Goal: Information Seeking & Learning: Learn about a topic

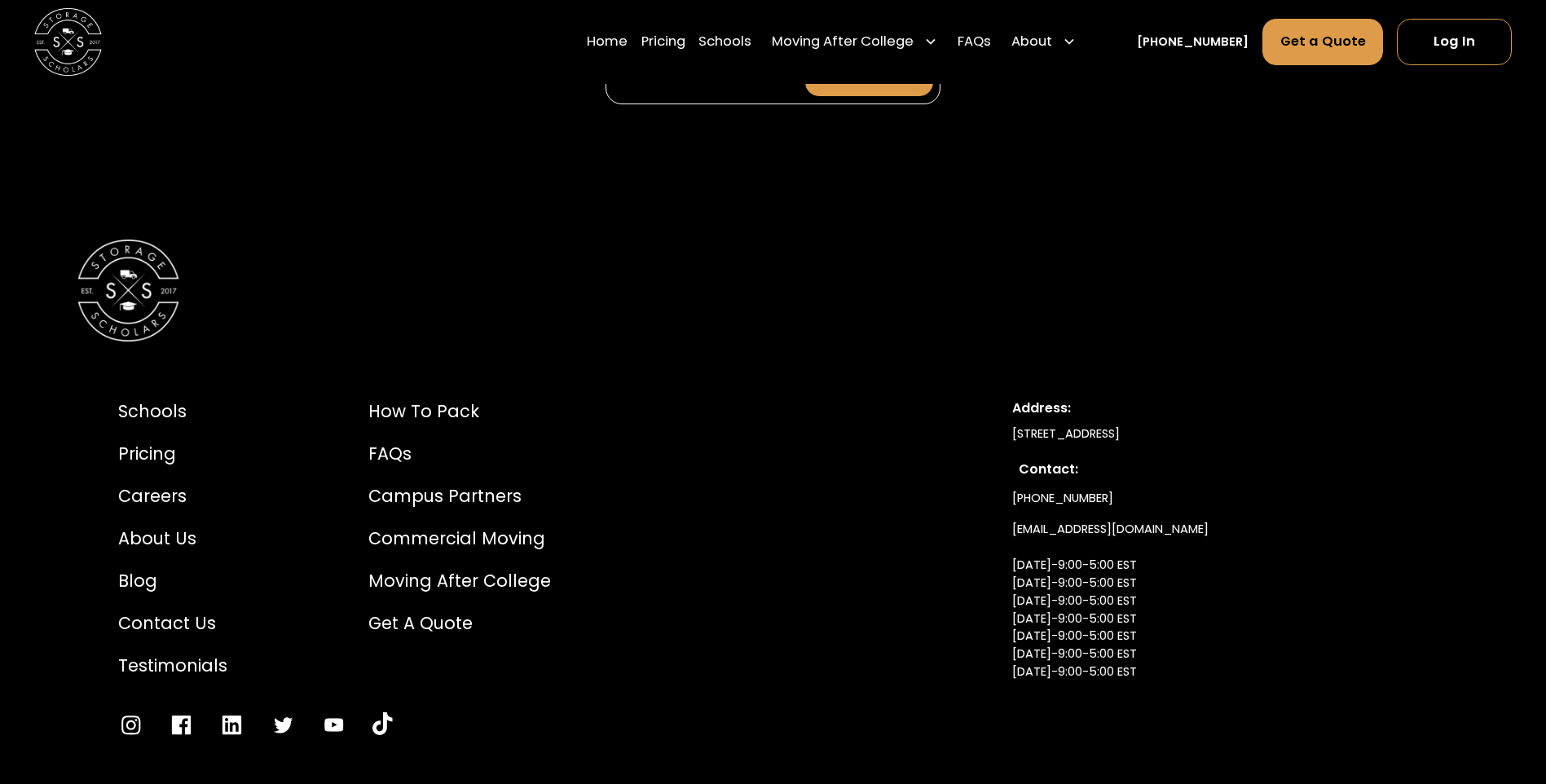
scroll to position [7768, 0]
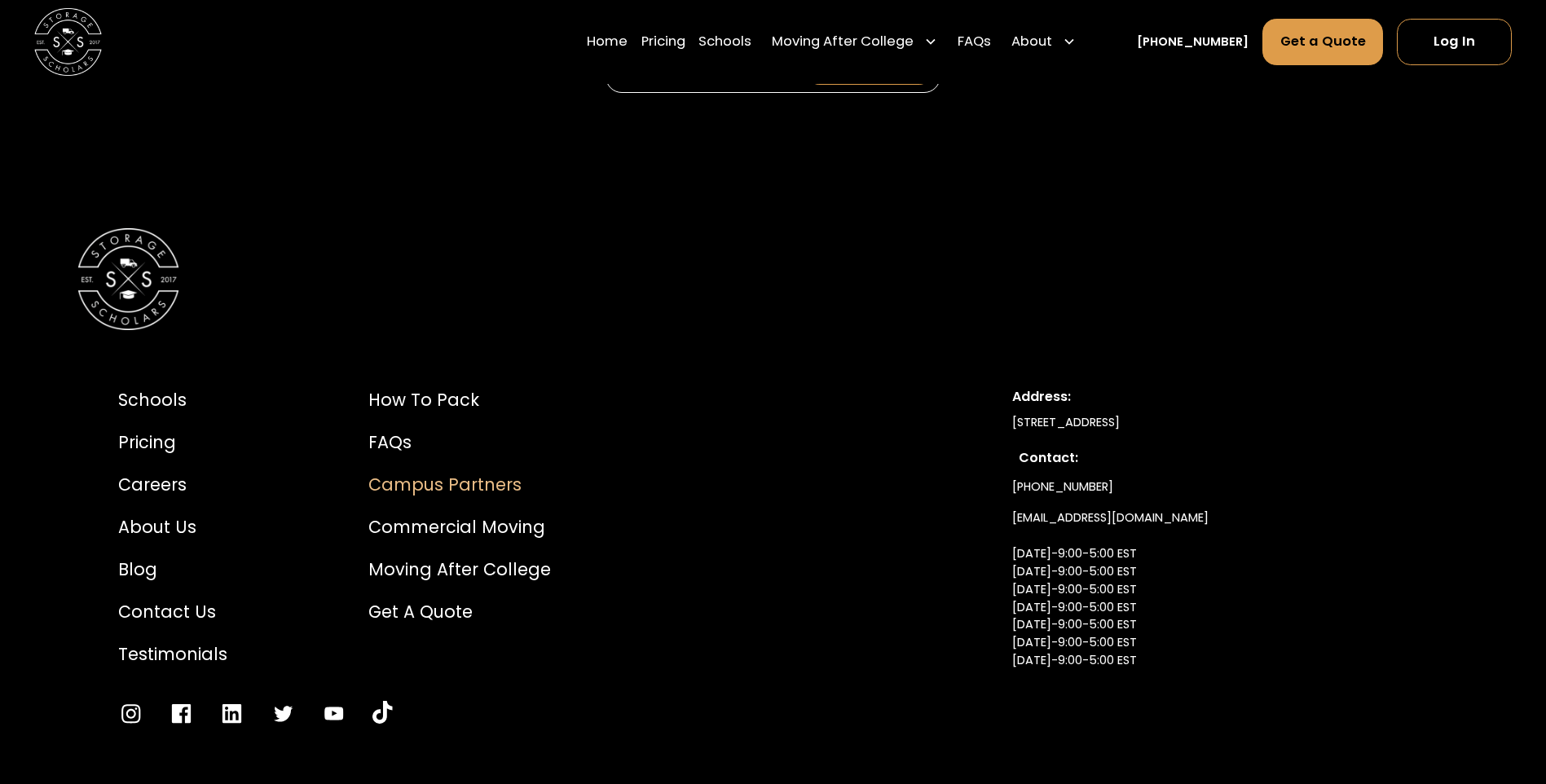
click at [415, 472] on div "Campus Partners" at bounding box center [459, 484] width 182 height 25
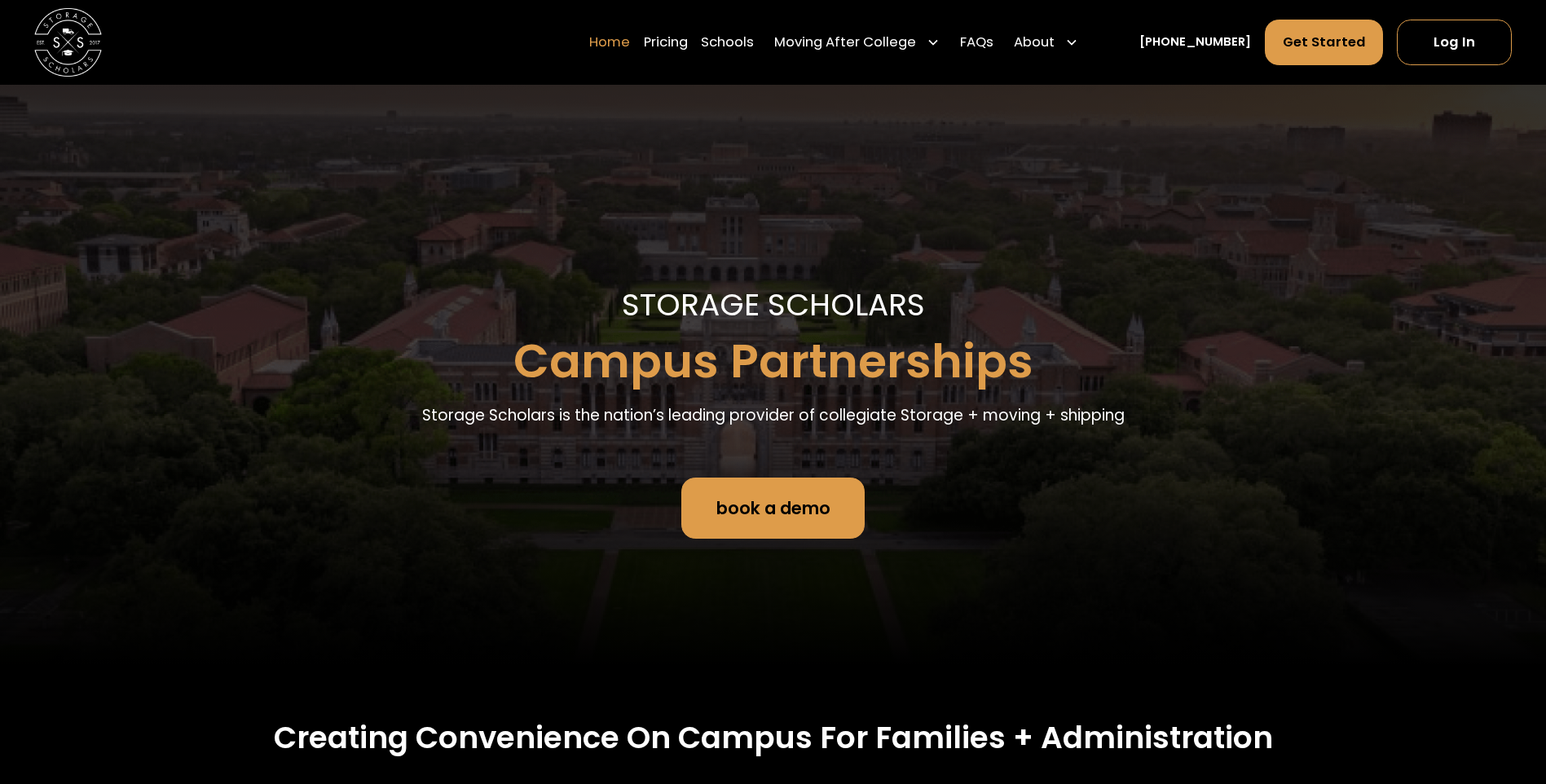
click at [630, 44] on link "Home" at bounding box center [609, 42] width 41 height 47
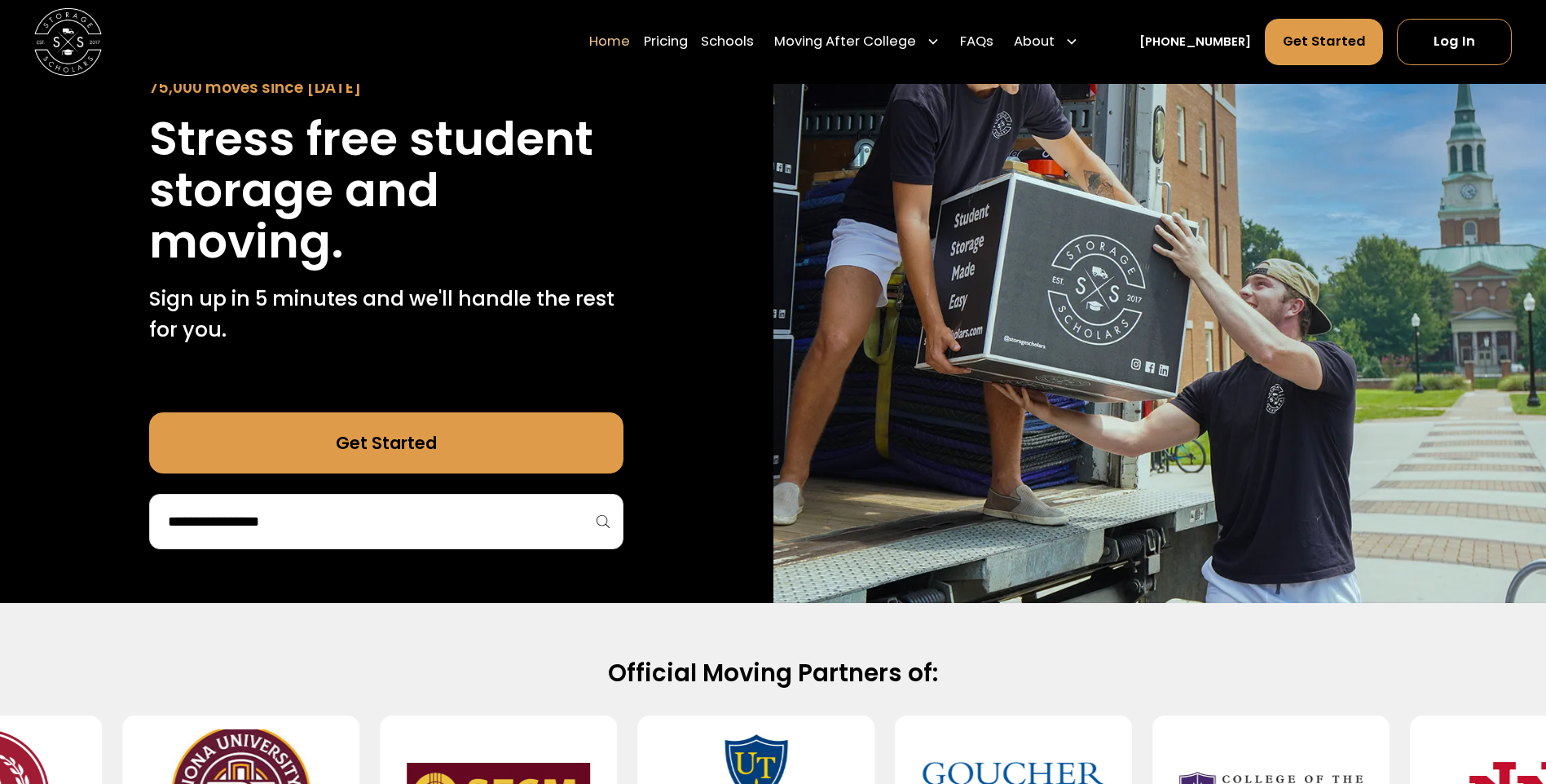
scroll to position [489, 0]
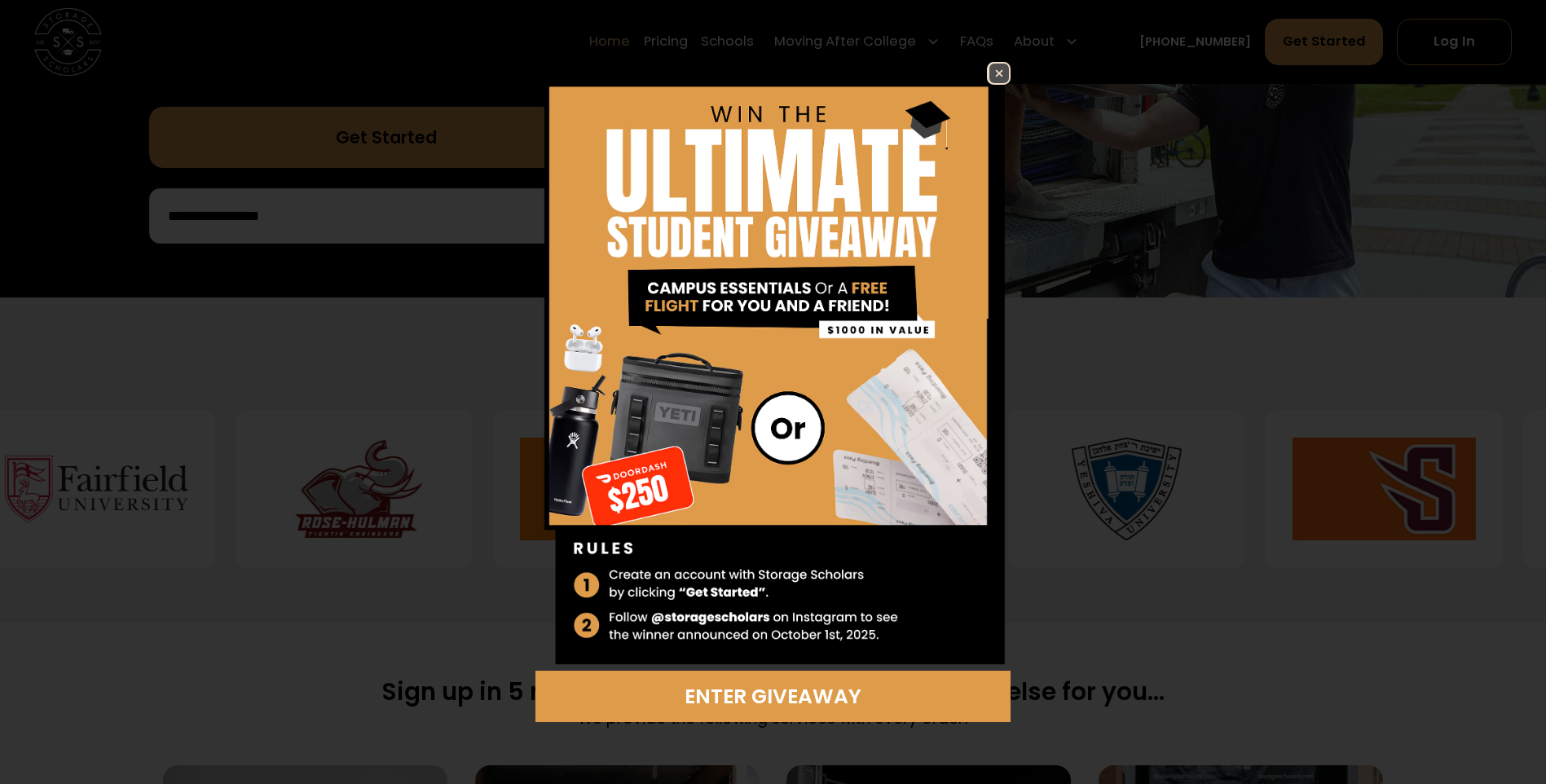
click at [1006, 73] on img at bounding box center [999, 73] width 19 height 19
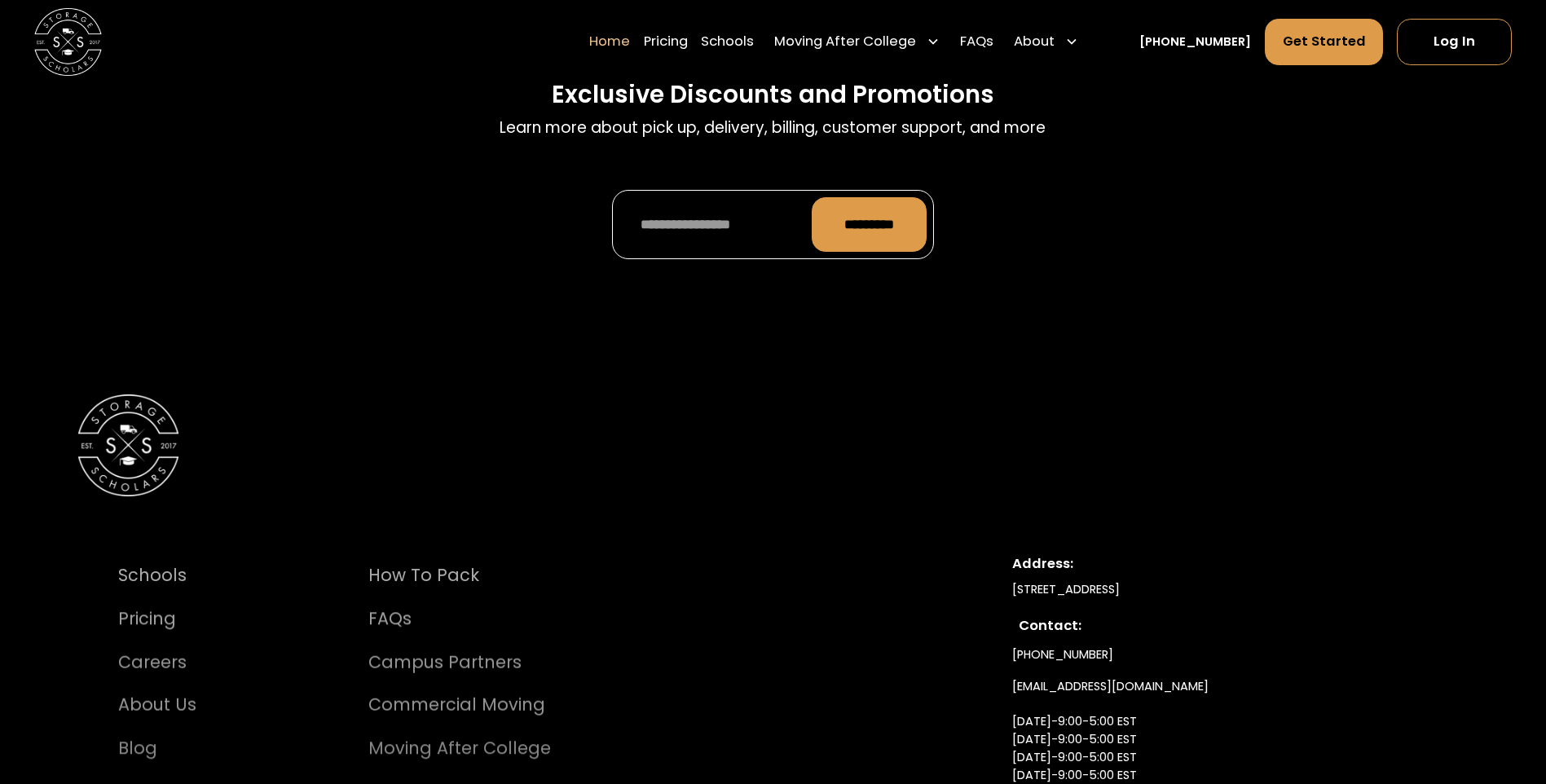
scroll to position [5766, 0]
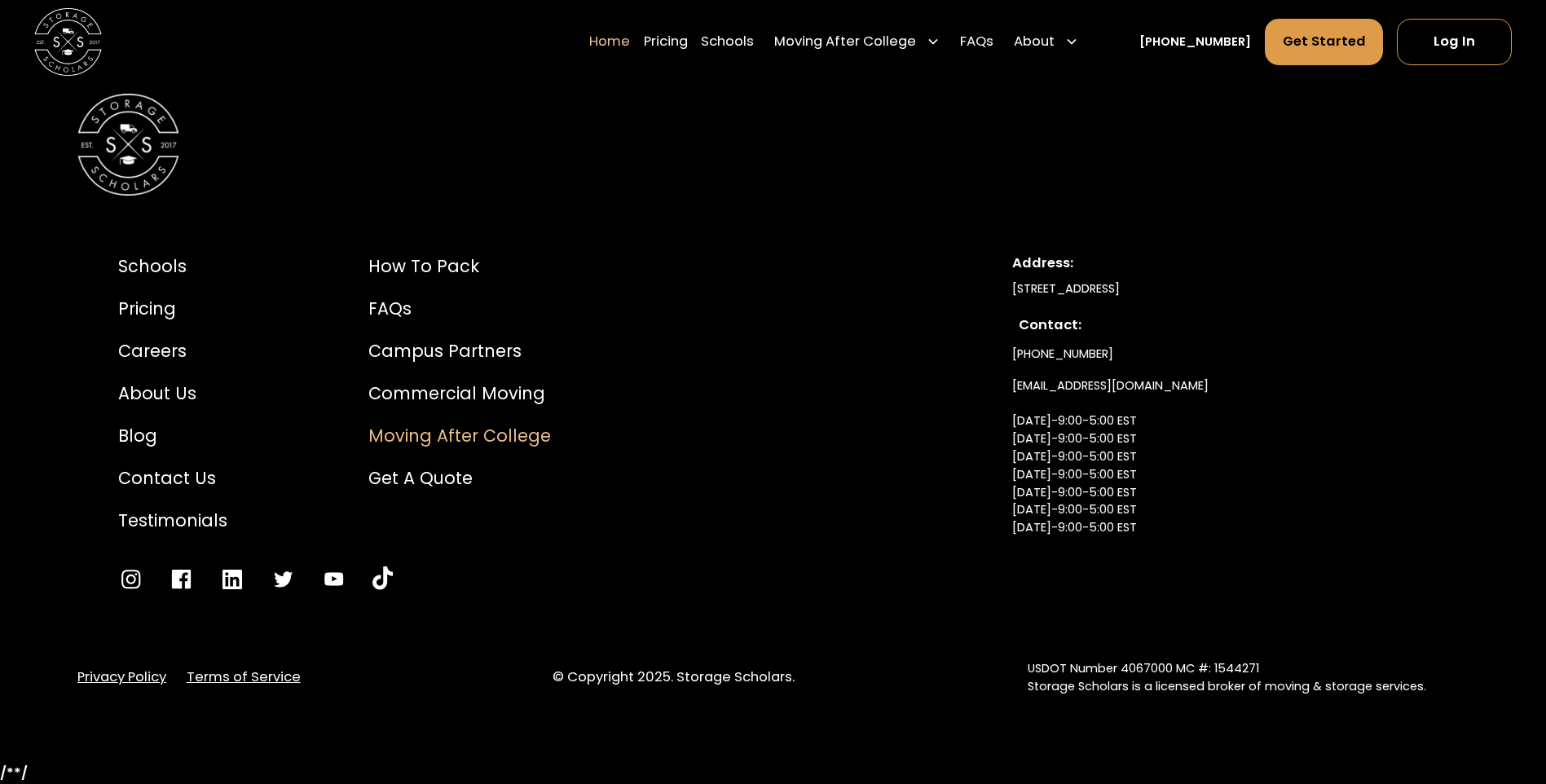
click at [507, 441] on div "Moving After College" at bounding box center [459, 435] width 182 height 25
click at [176, 394] on div "About Us" at bounding box center [173, 392] width 109 height 25
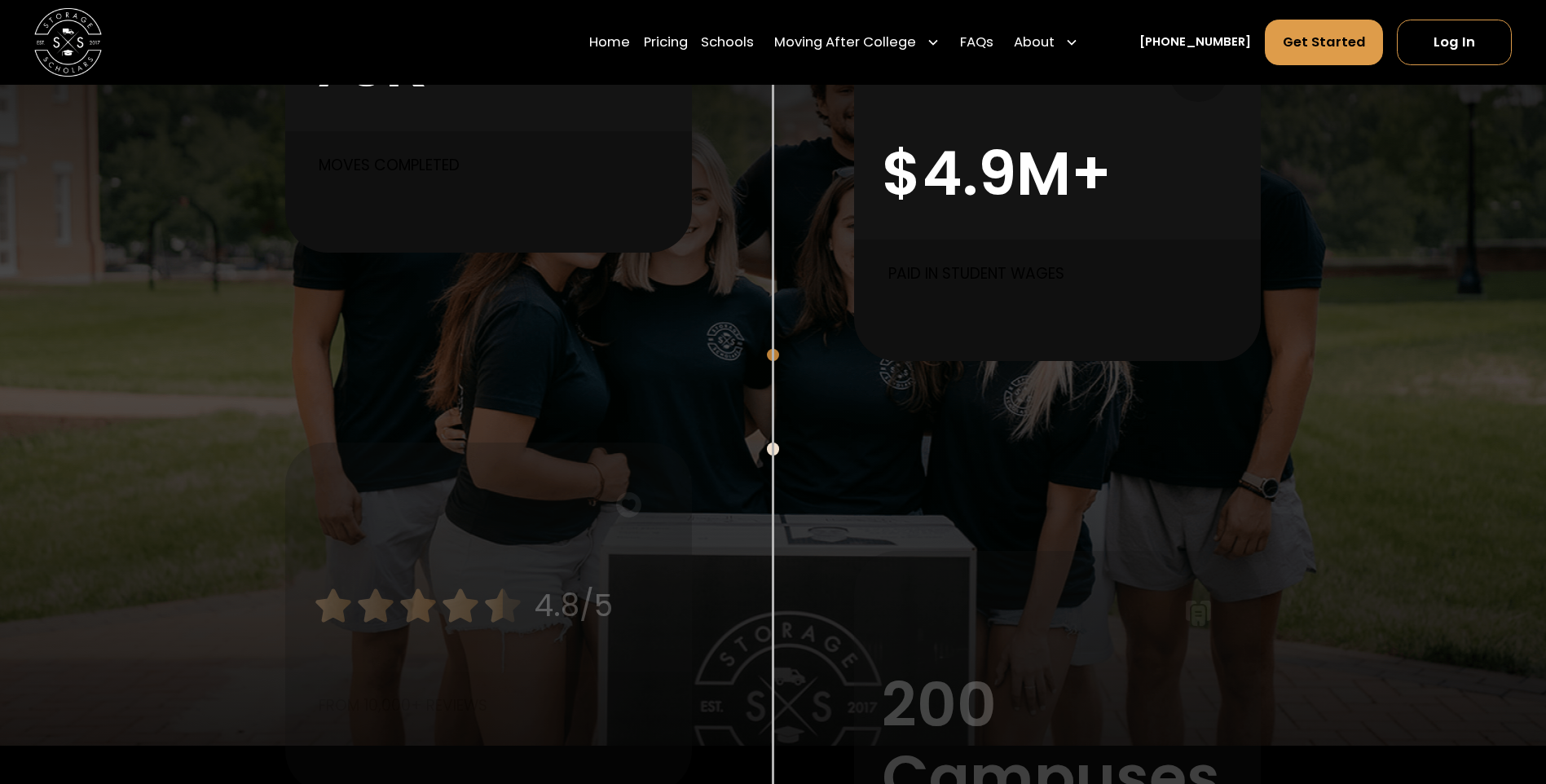
scroll to position [1222, 0]
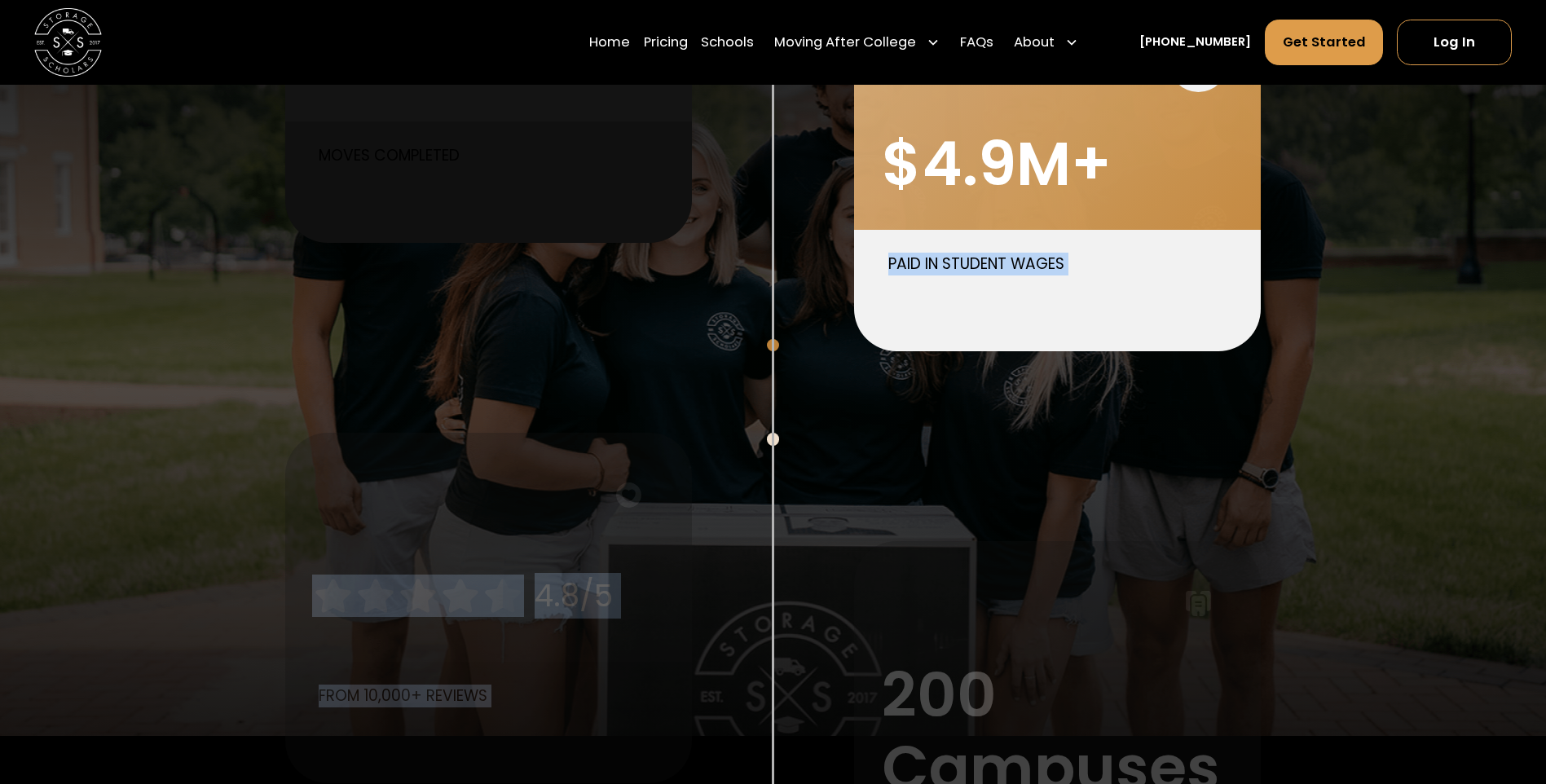
drag, startPoint x: 1093, startPoint y: 348, endPoint x: 987, endPoint y: 464, distance: 157.1
click at [987, 464] on div "75K+ Moves completed $4.9M+ Paid in Student Wages 4.8/5 from 10,000+ Reviews 20…" at bounding box center [773, 419] width 1220 height 1136
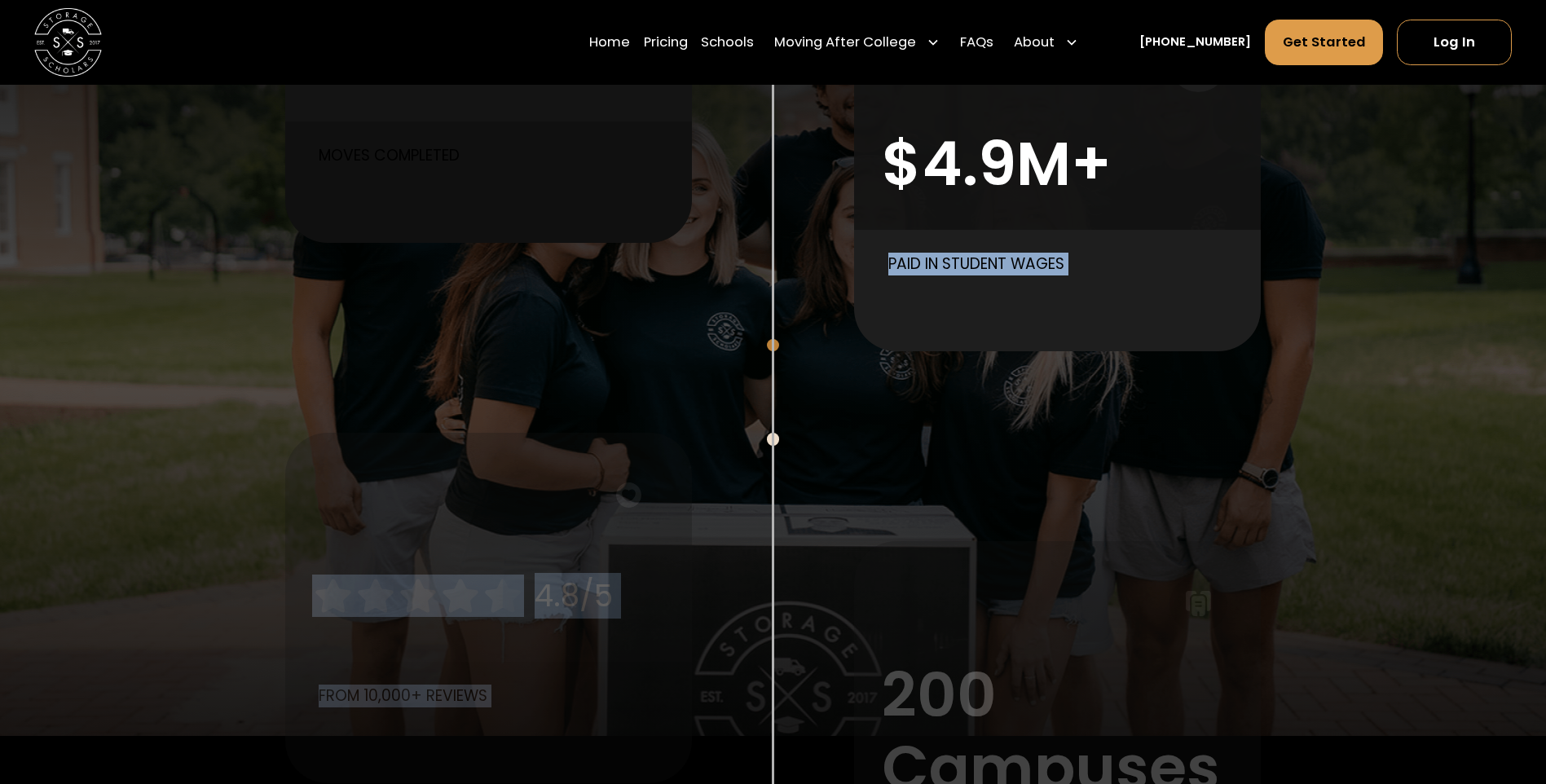
drag, startPoint x: 987, startPoint y: 464, endPoint x: 1147, endPoint y: 292, distance: 234.9
click at [1147, 292] on div "Paid in Student Wages" at bounding box center [1056, 291] width 406 height 122
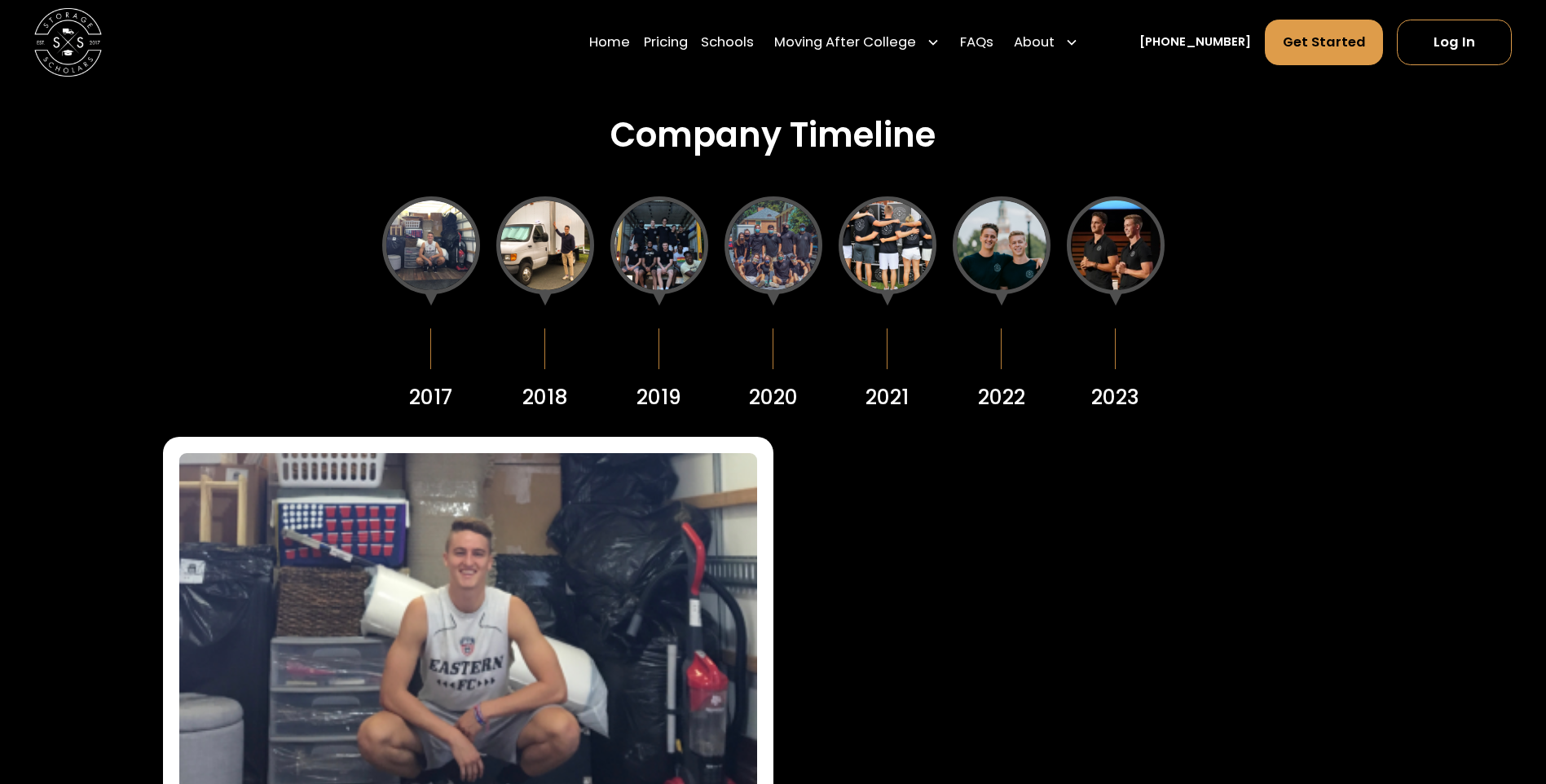
scroll to position [2119, 0]
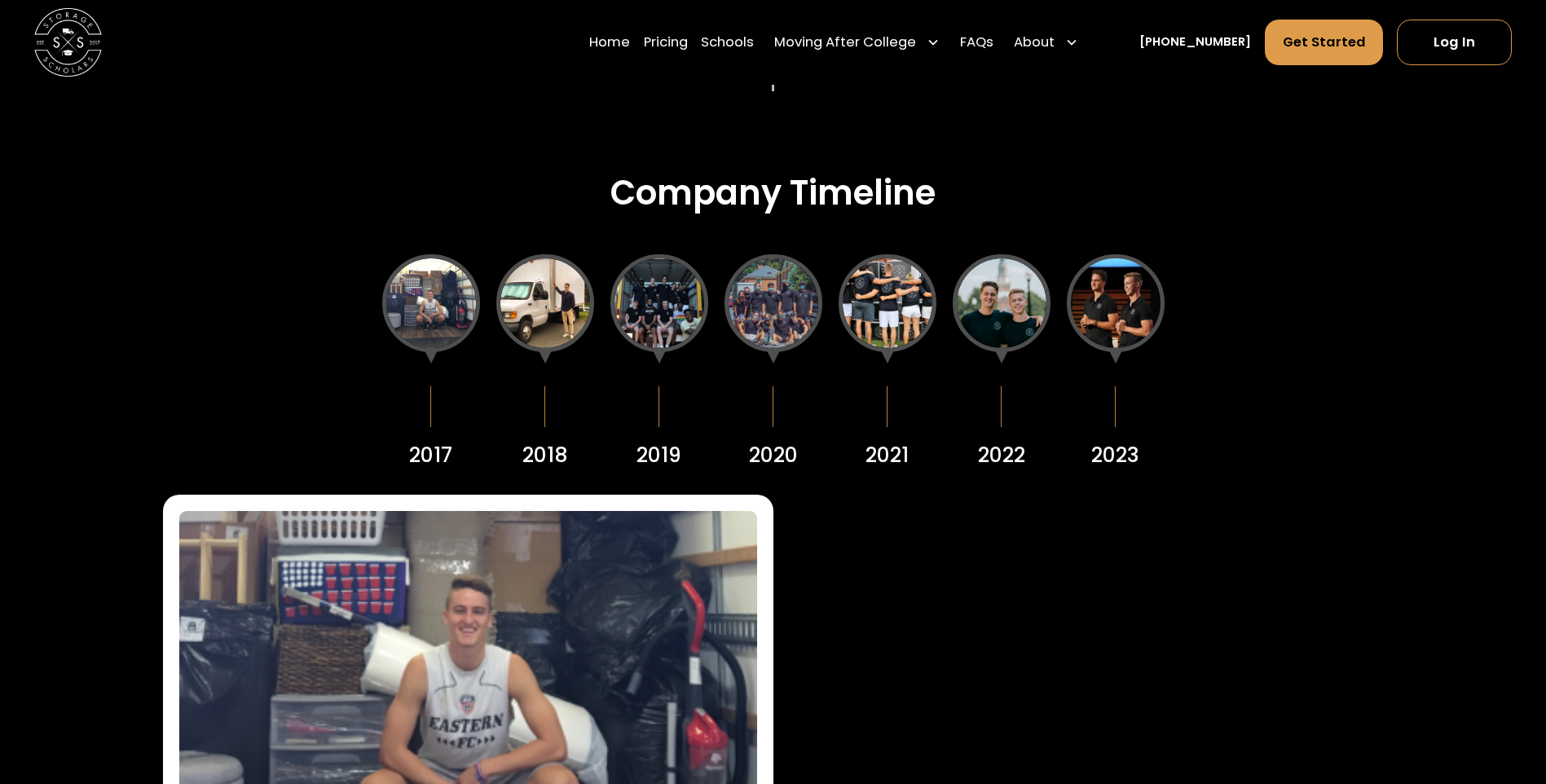
click at [540, 305] on div at bounding box center [545, 304] width 98 height 98
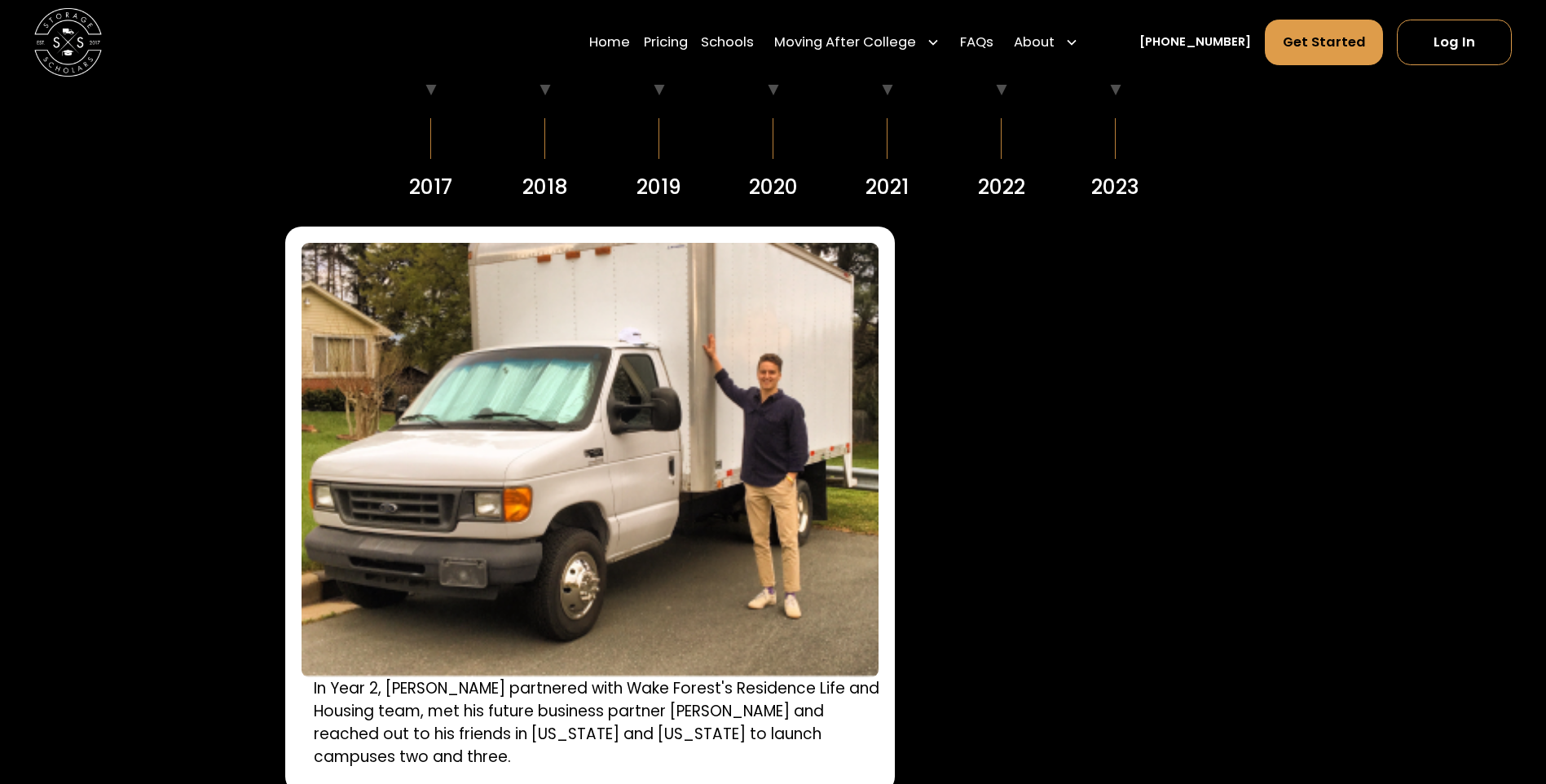
scroll to position [2282, 0]
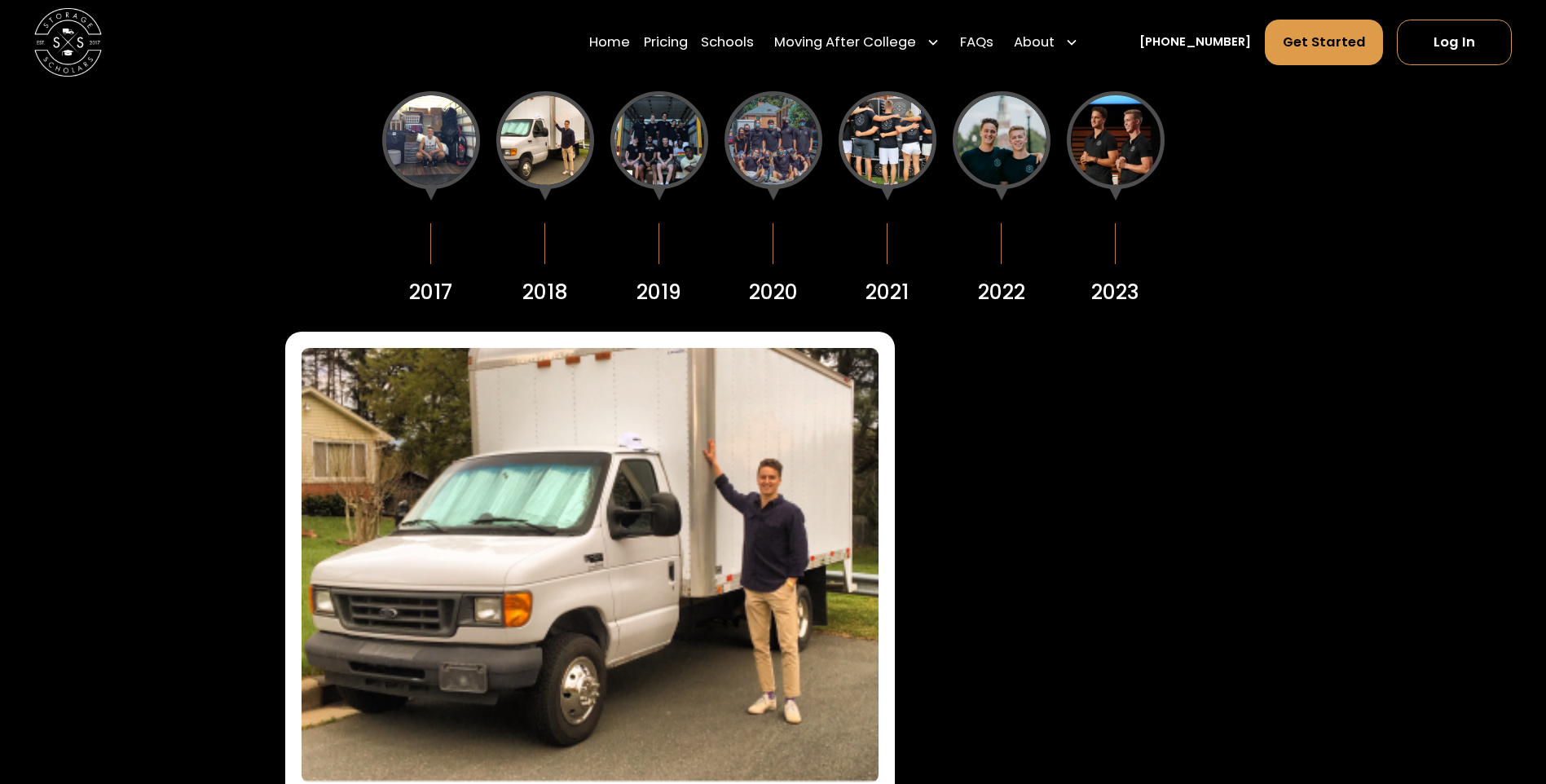
click at [647, 165] on div at bounding box center [659, 141] width 98 height 98
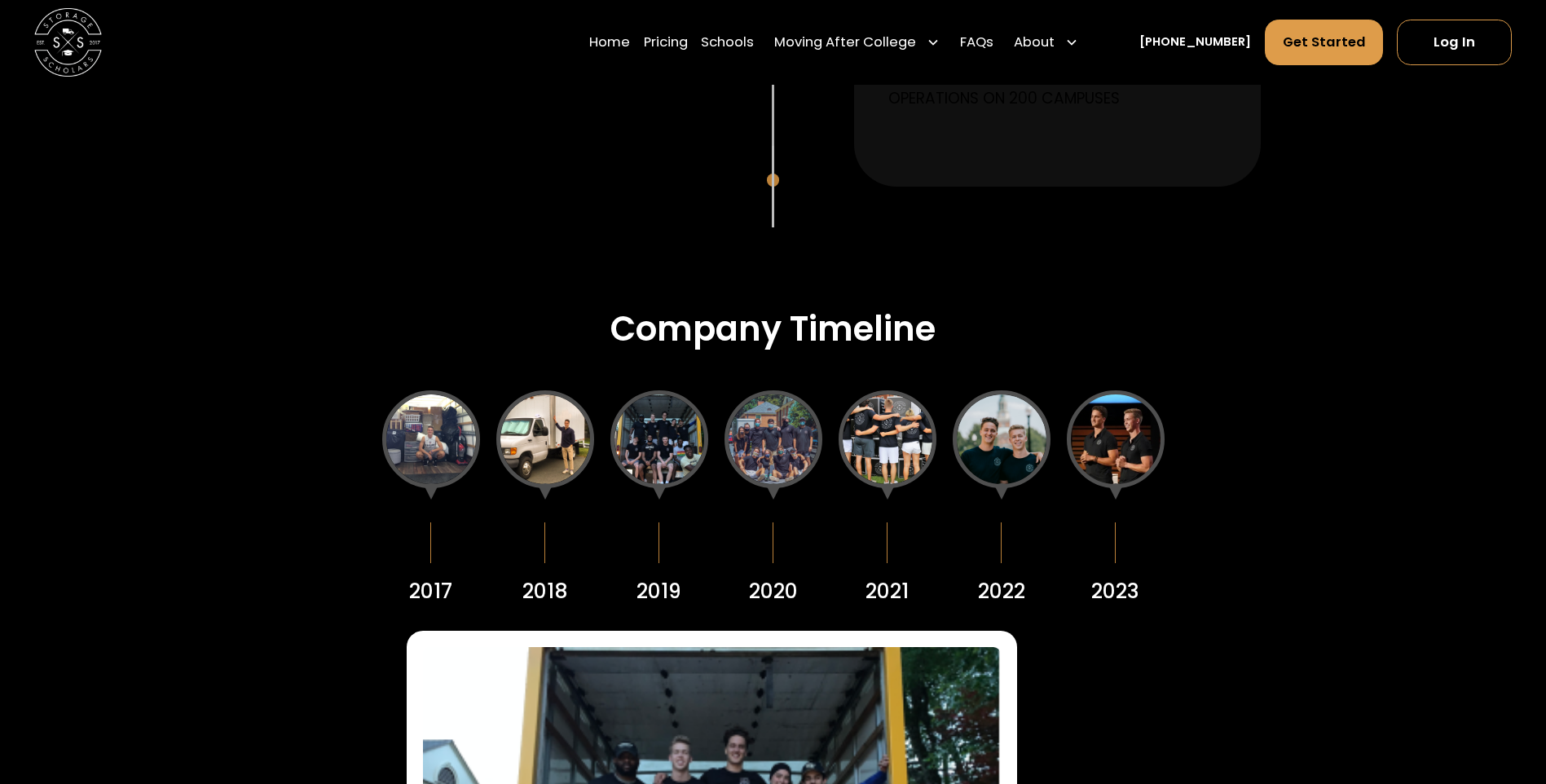
scroll to position [2119, 0]
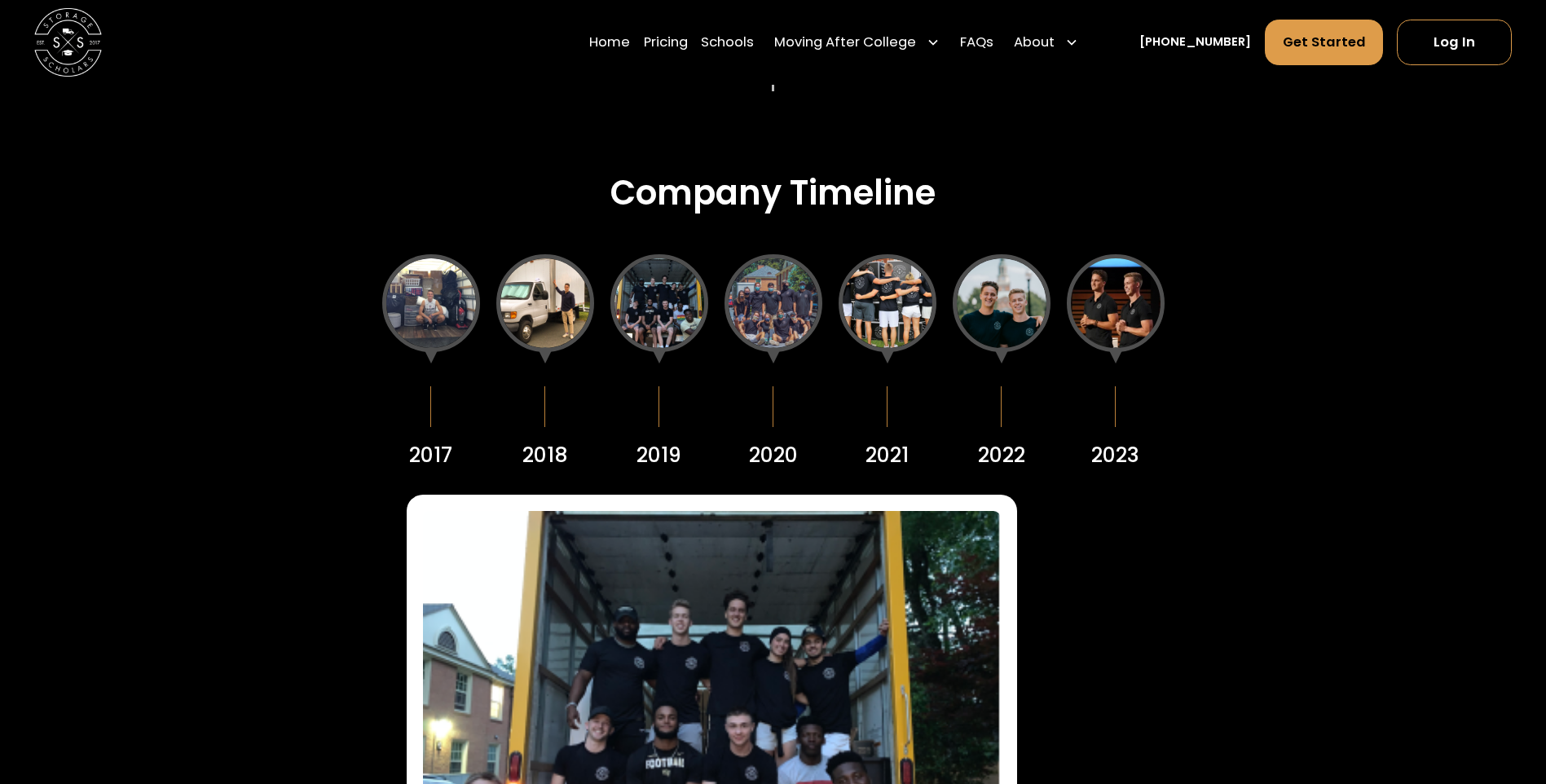
click at [751, 282] on div at bounding box center [774, 304] width 98 height 98
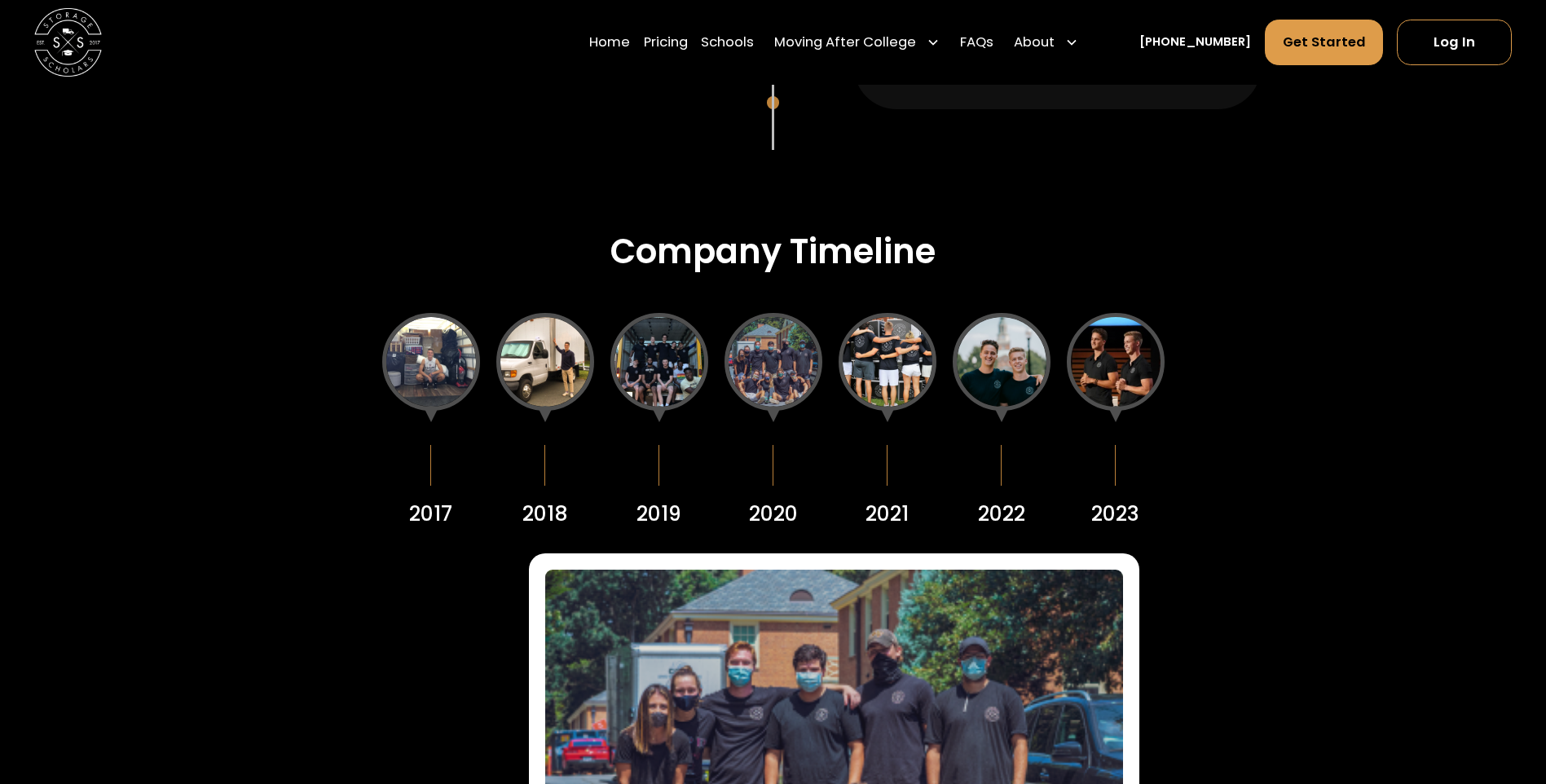
scroll to position [2037, 0]
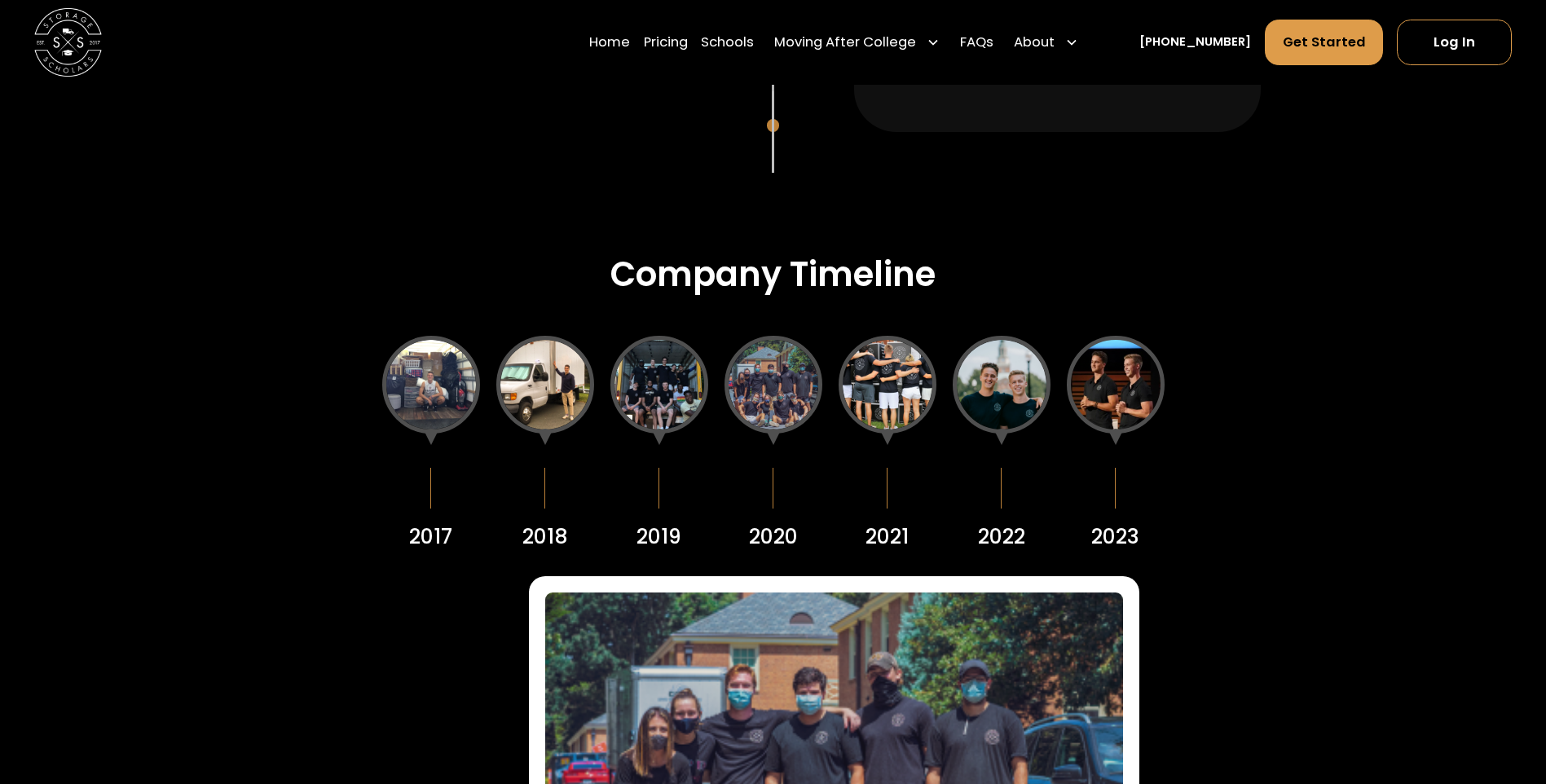
click at [879, 378] on div at bounding box center [888, 385] width 98 height 98
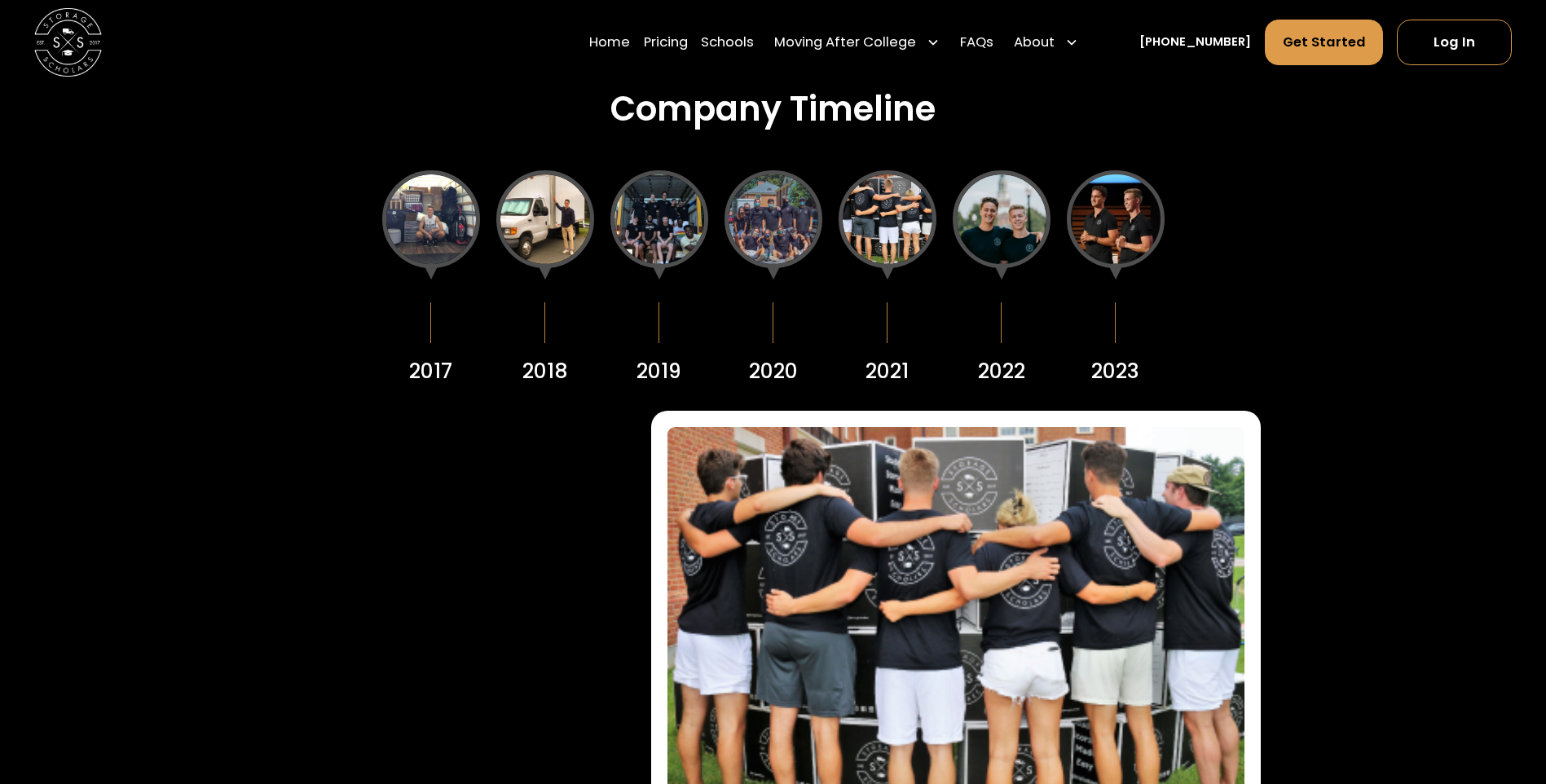
scroll to position [2200, 0]
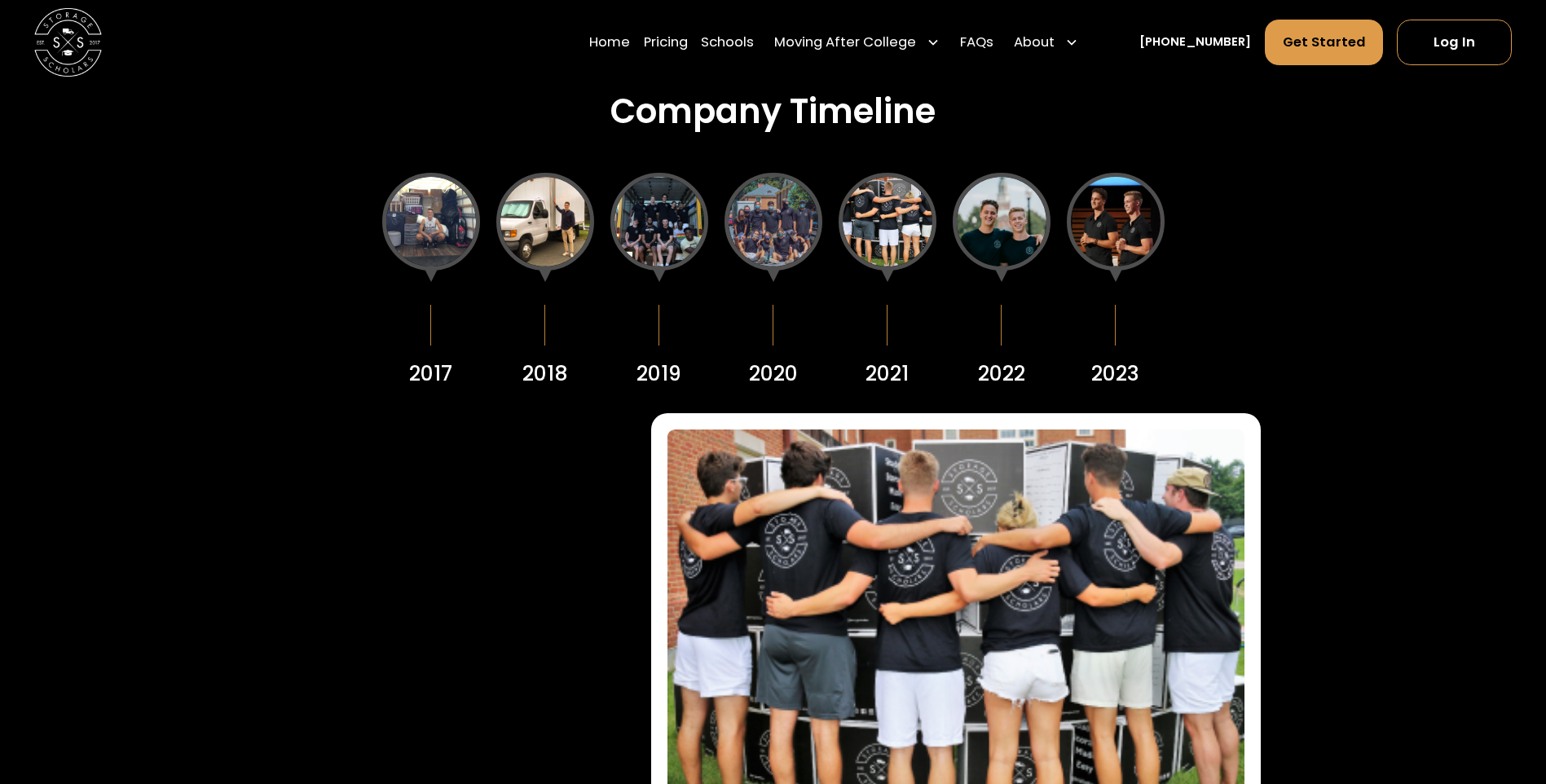
click at [1083, 243] on div at bounding box center [1116, 222] width 98 height 98
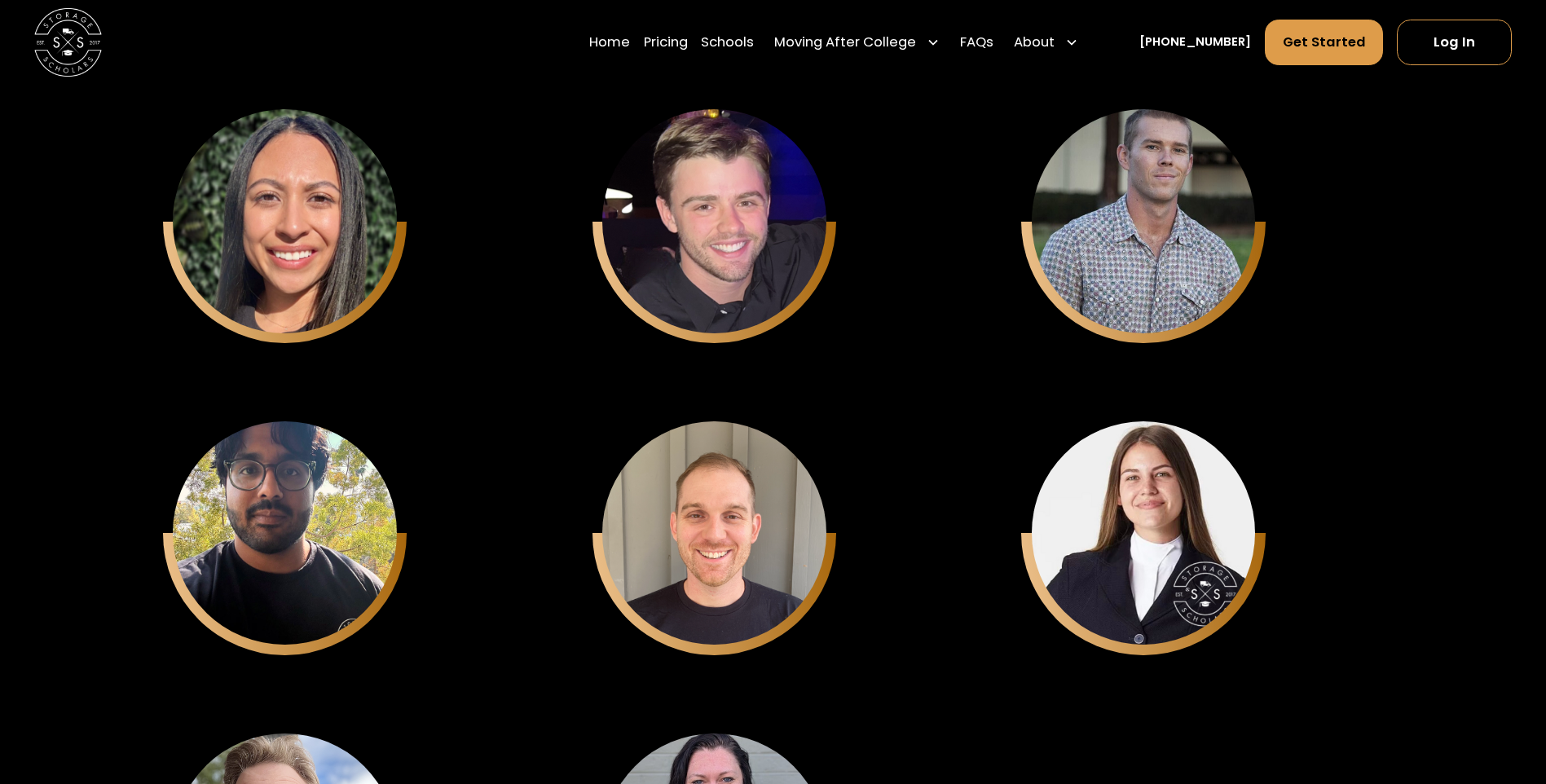
scroll to position [5867, 0]
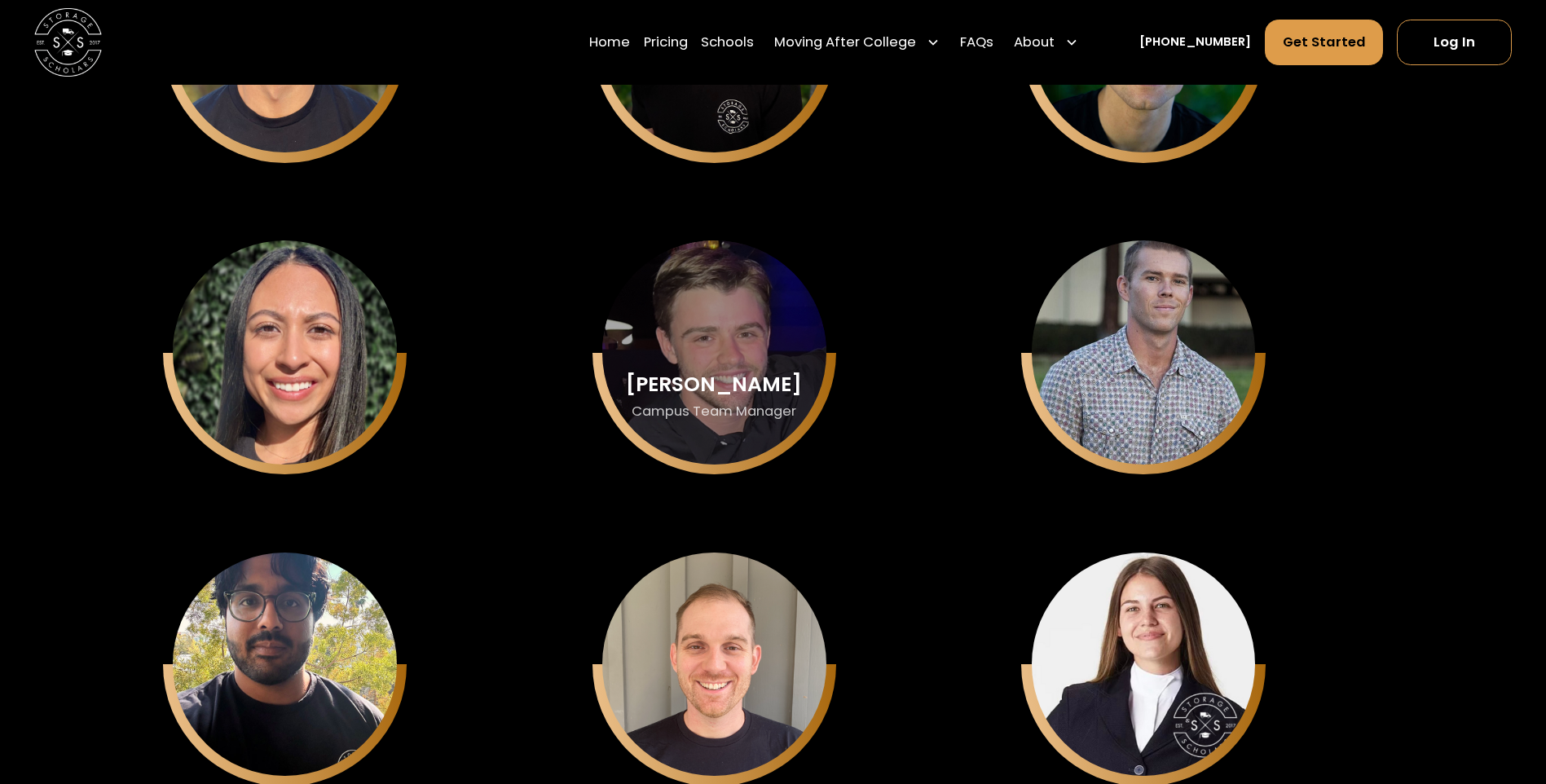
click at [706, 325] on div "Jack Kander Campus Team Manager" at bounding box center [713, 352] width 223 height 223
click at [706, 384] on div "Jack Kander" at bounding box center [714, 384] width 176 height 22
drag, startPoint x: 633, startPoint y: 420, endPoint x: 795, endPoint y: 414, distance: 162.1
click at [795, 414] on div "Campus Team Manager" at bounding box center [714, 411] width 165 height 18
drag, startPoint x: 795, startPoint y: 414, endPoint x: 746, endPoint y: 415, distance: 49.0
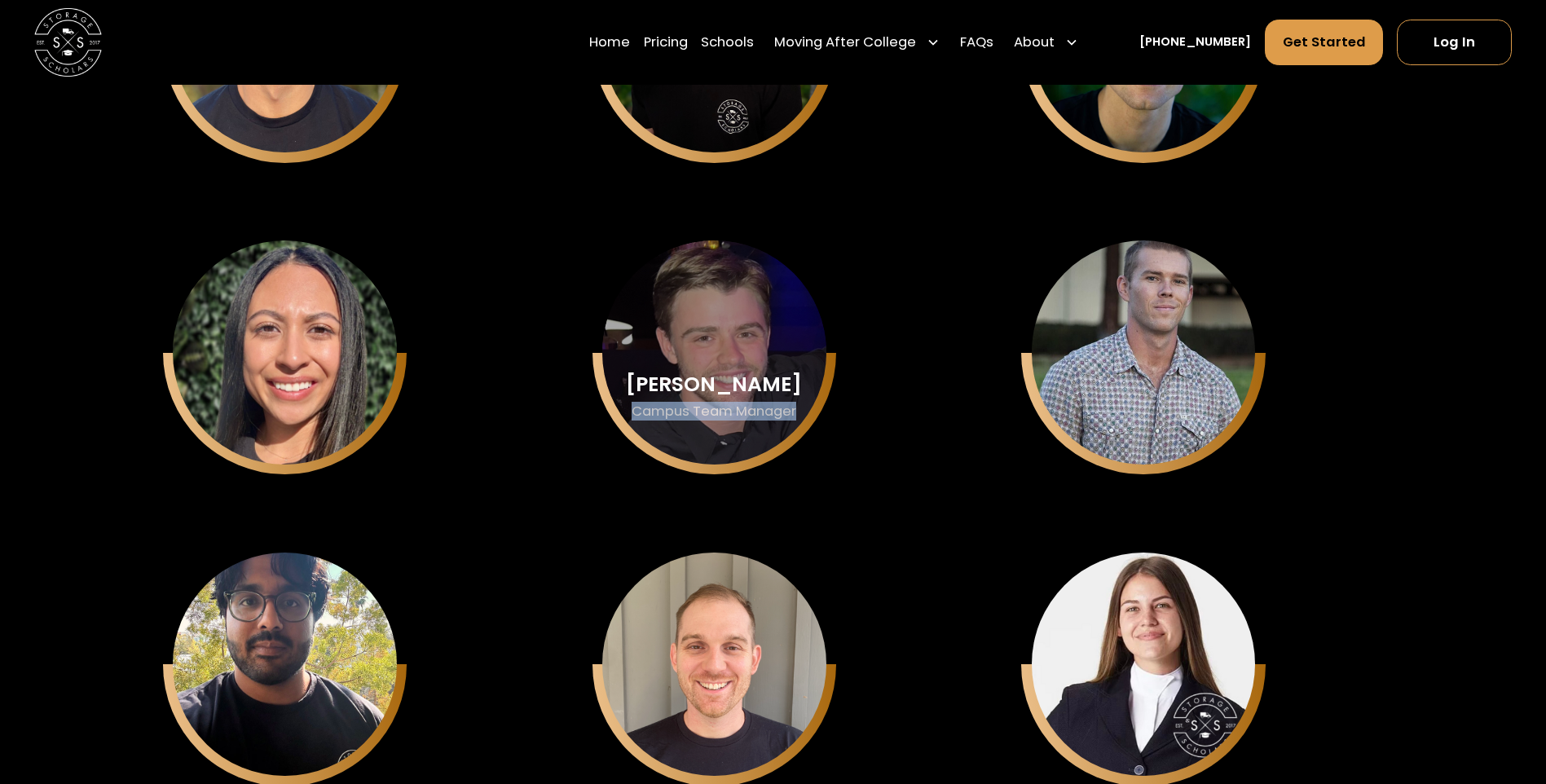
copy div "Campus Team Manager"
